Goal: Task Accomplishment & Management: Use online tool/utility

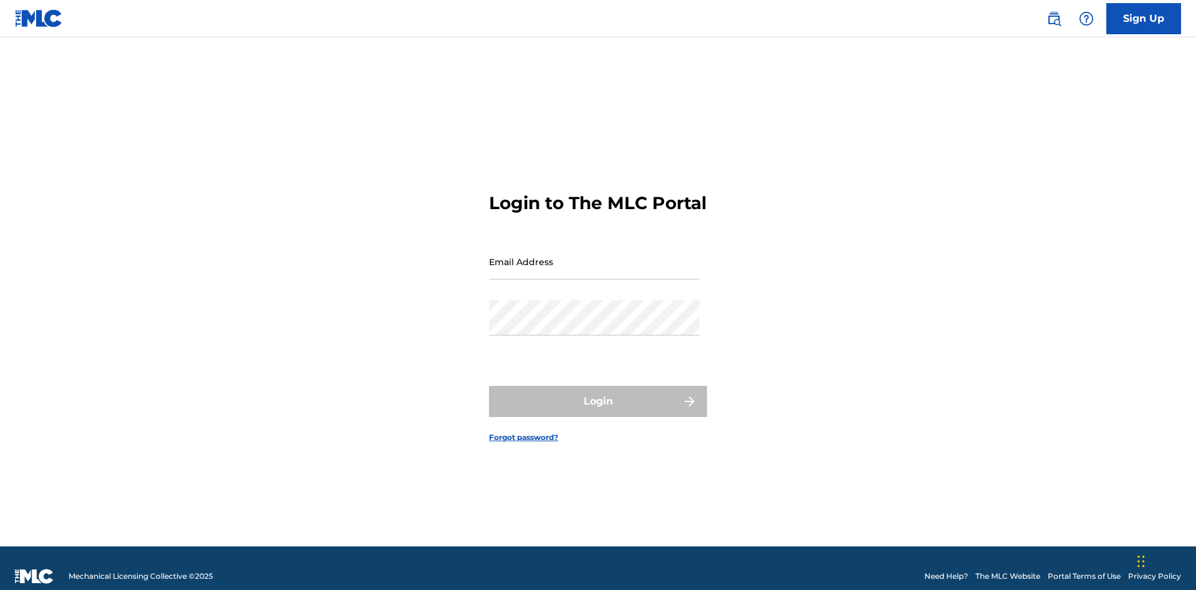
scroll to position [16, 0]
click at [594, 256] on input "Email Address" at bounding box center [594, 261] width 210 height 35
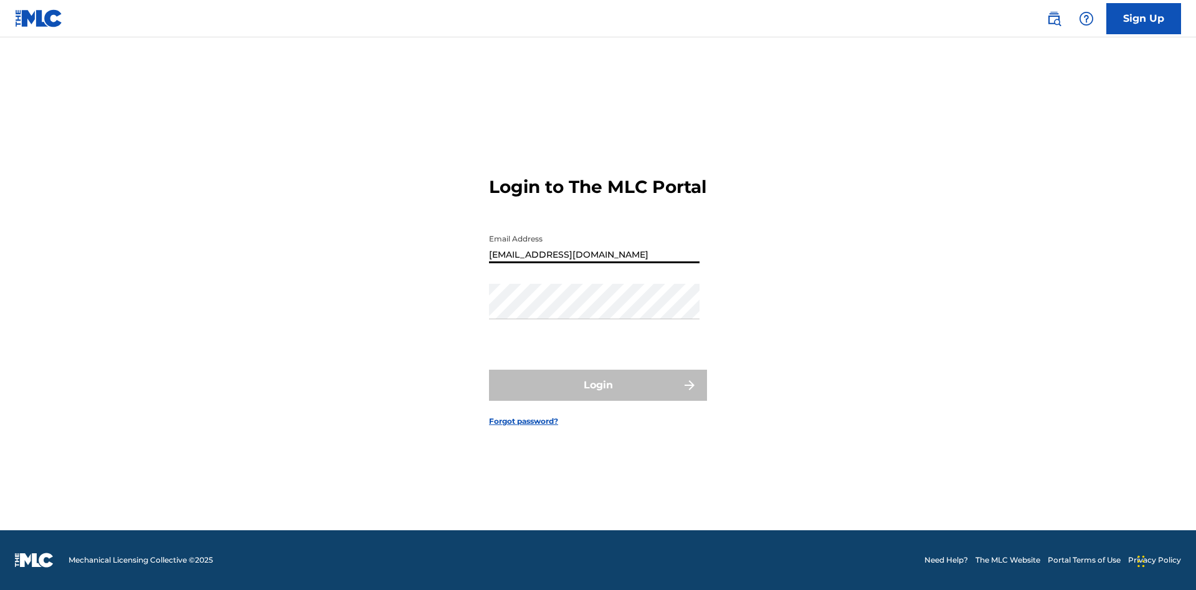
type input "[EMAIL_ADDRESS][DOMAIN_NAME]"
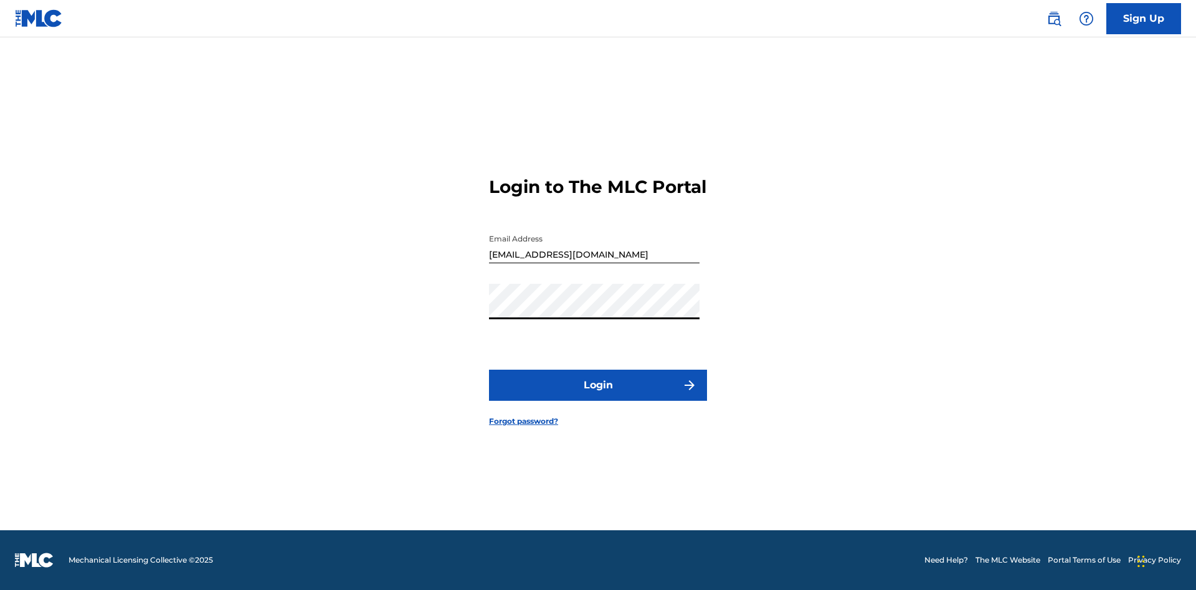
click at [598, 396] on button "Login" at bounding box center [598, 385] width 218 height 31
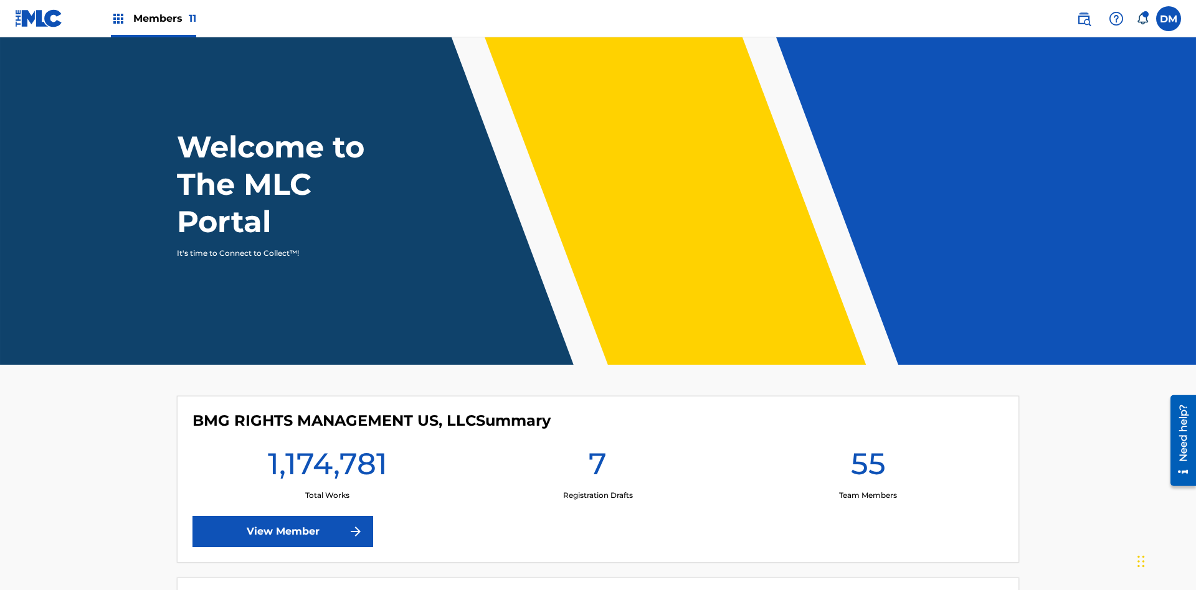
click at [153, 18] on span "Members 11" at bounding box center [164, 18] width 63 height 14
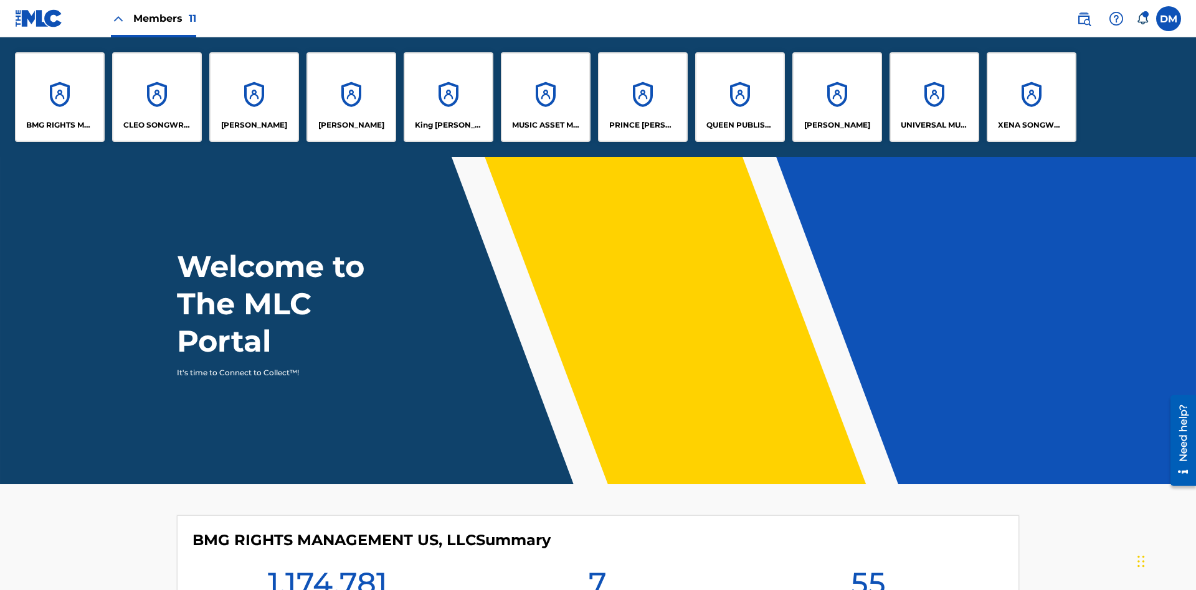
click at [933, 125] on p "UNIVERSAL MUSIC PUB GROUP" at bounding box center [934, 125] width 68 height 11
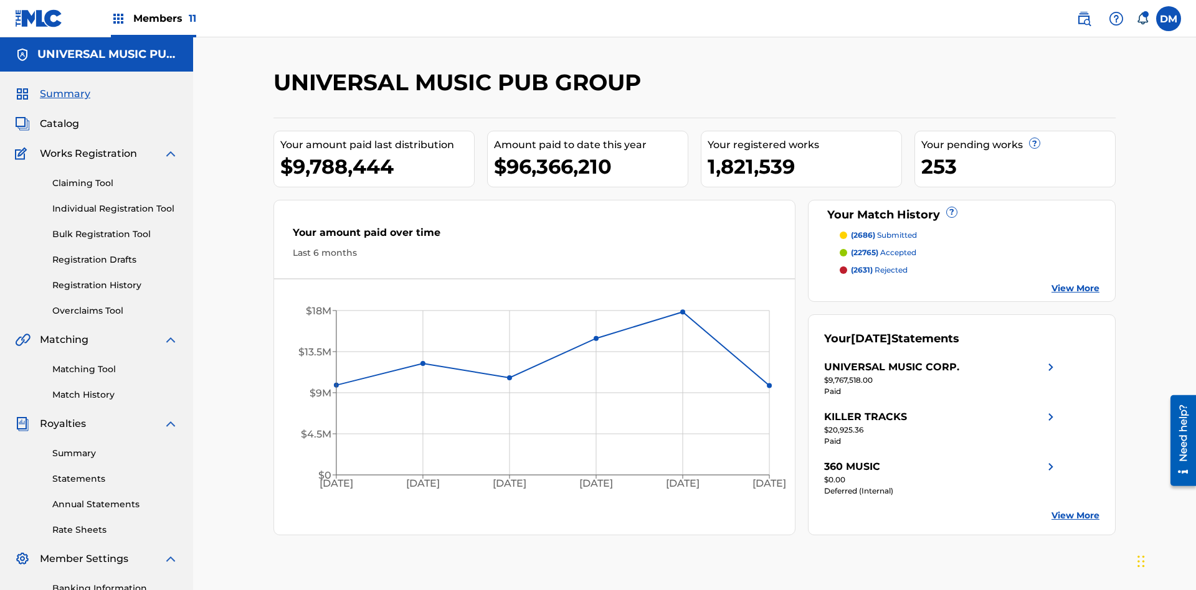
click at [115, 202] on link "Individual Registration Tool" at bounding box center [115, 208] width 126 height 13
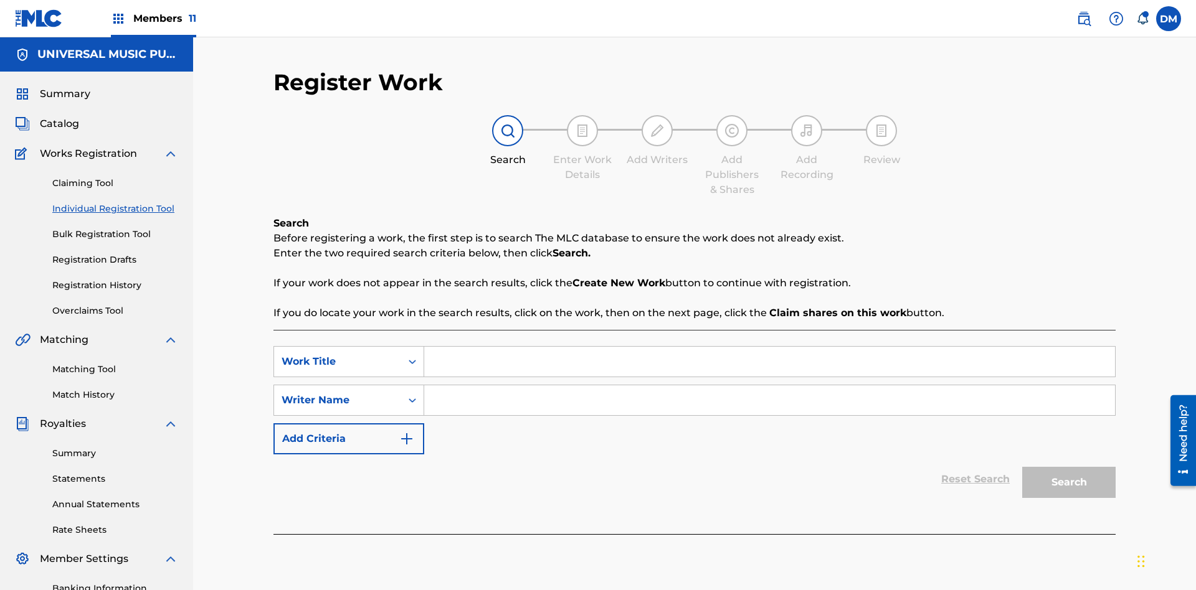
click at [769, 347] on input "Search Form" at bounding box center [769, 362] width 691 height 30
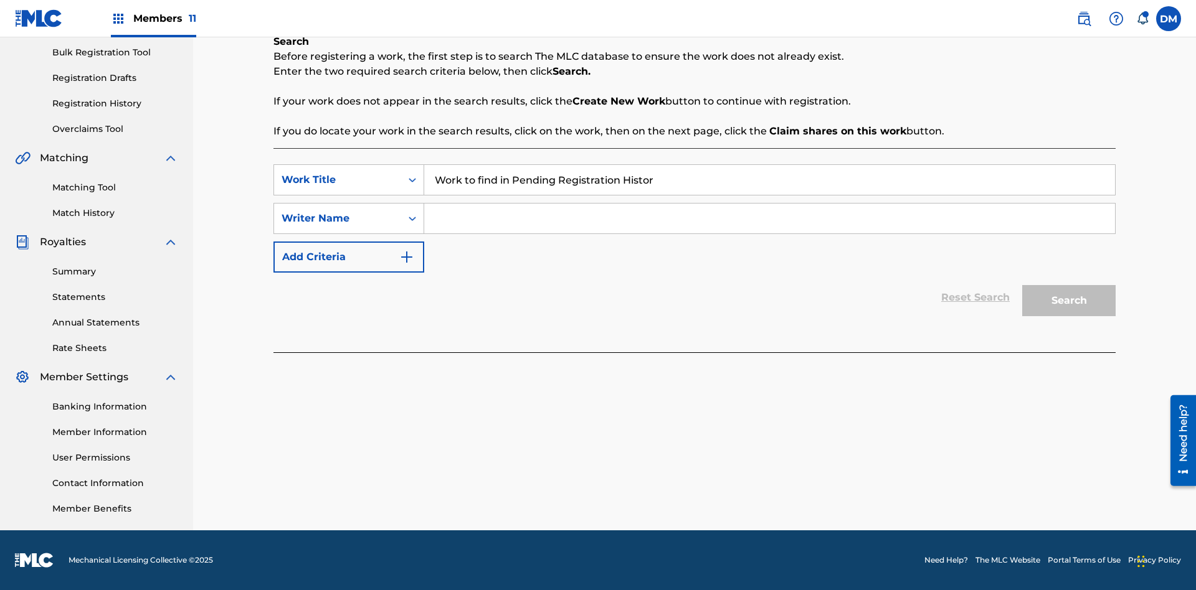
type input "Work to find in Pending Registration History"
